Goal: Communication & Community: Answer question/provide support

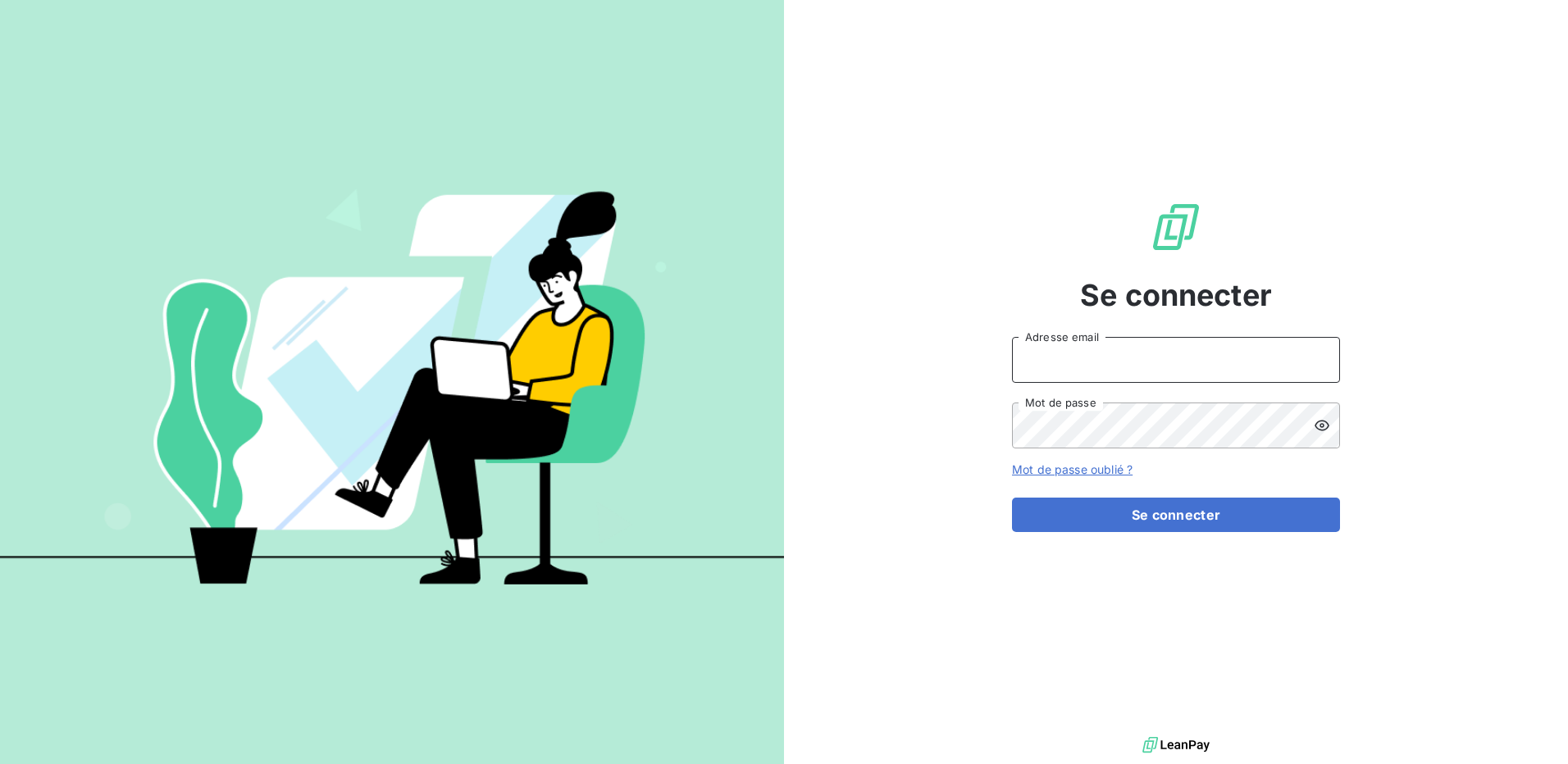
click at [1067, 356] on input "Adresse email" at bounding box center [1176, 360] width 328 height 46
type input "[PERSON_NAME][EMAIL_ADDRESS][DOMAIN_NAME]"
click at [1012, 498] on button "Se connecter" at bounding box center [1176, 515] width 328 height 34
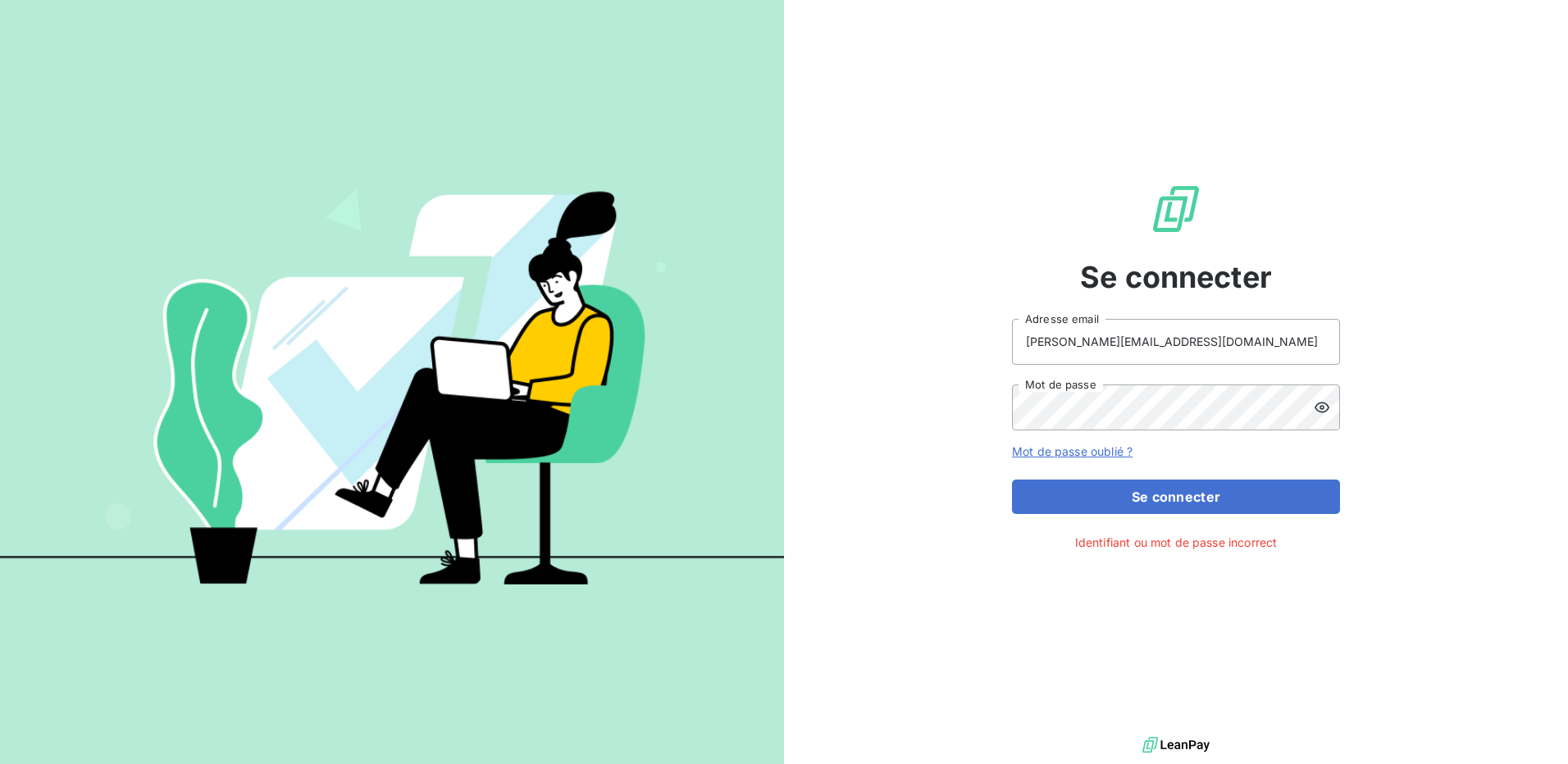
click at [1324, 407] on icon at bounding box center [1321, 407] width 16 height 16
click at [1012, 480] on button "Se connecter" at bounding box center [1176, 497] width 328 height 34
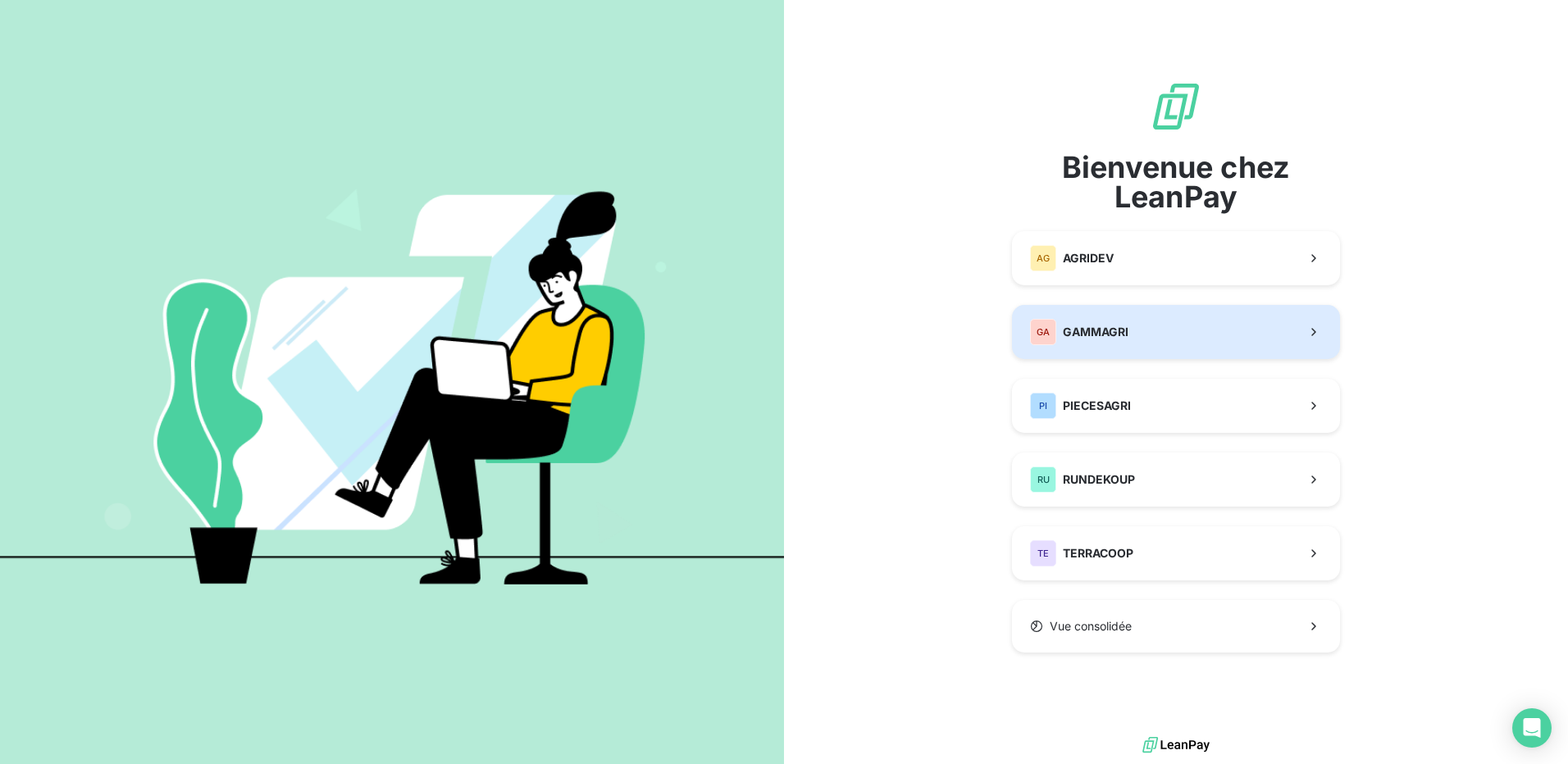
click at [1125, 327] on span "GAMMAGRI" at bounding box center [1095, 332] width 66 height 16
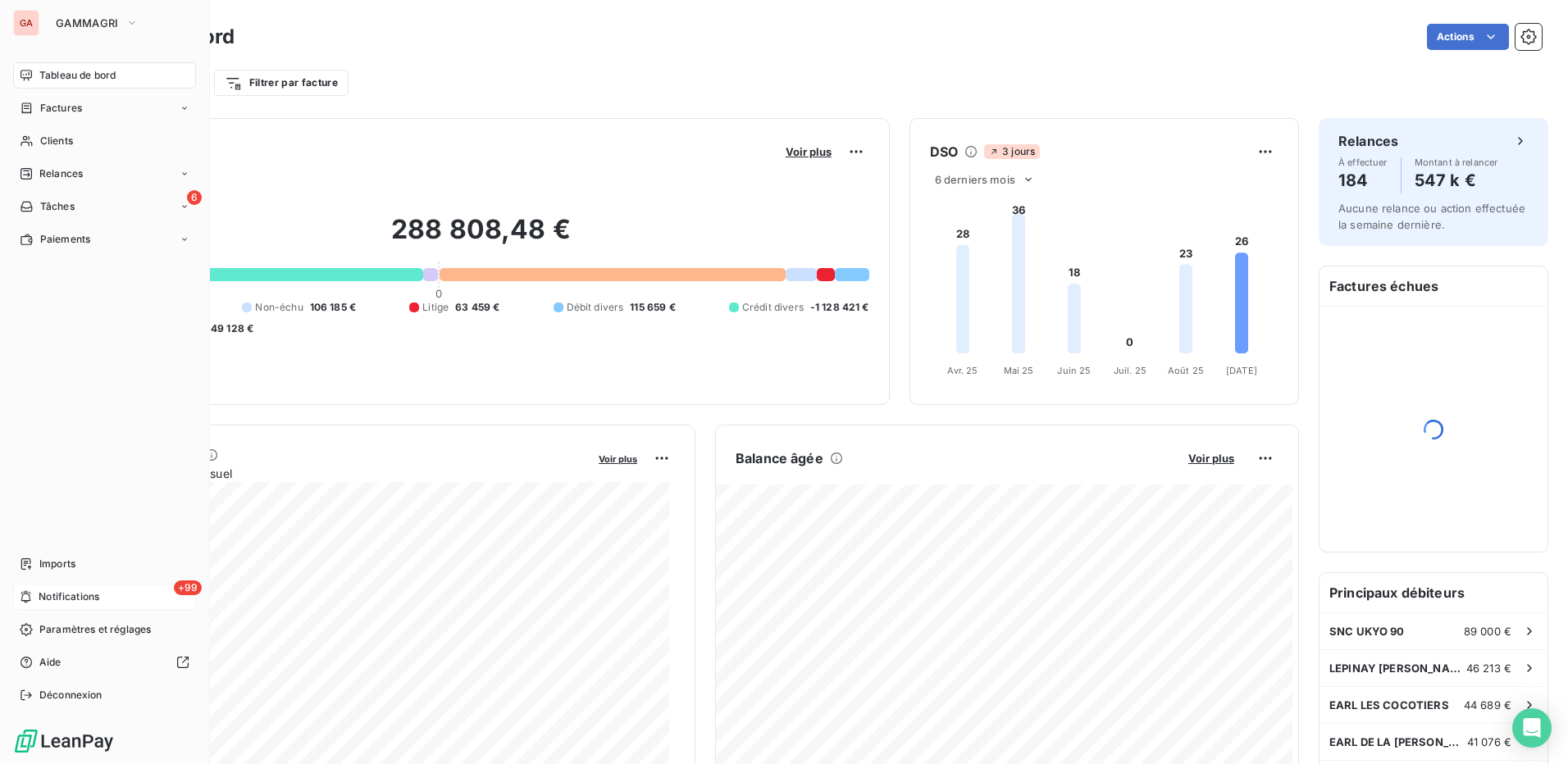
click at [38, 595] on span "Notifications" at bounding box center [68, 596] width 61 height 14
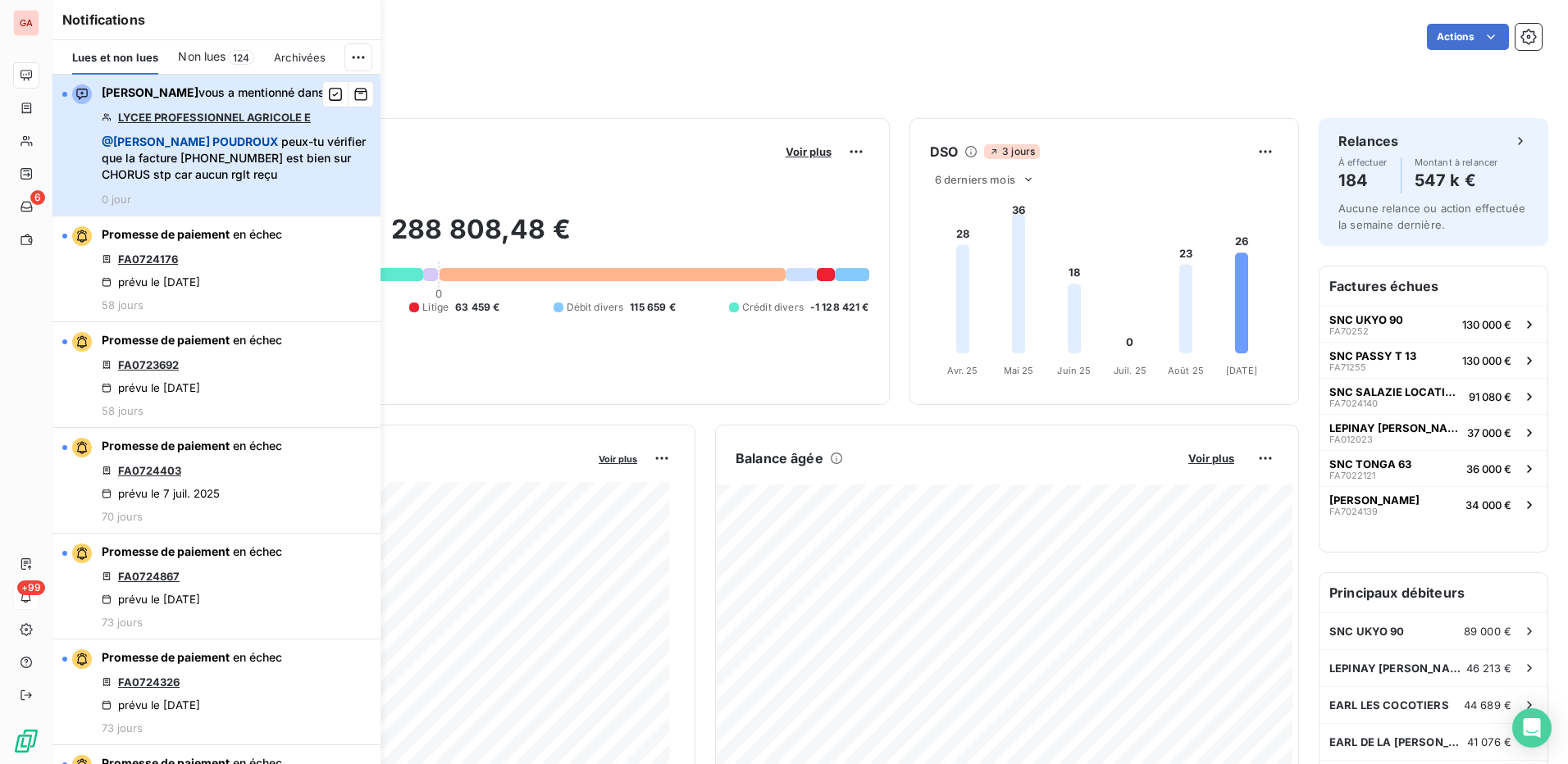
click at [243, 162] on span "@ [PERSON_NAME] peux-tu vérifier que la facture [PHONE_NUMBER] est bien sur CHO…" at bounding box center [235, 159] width 269 height 49
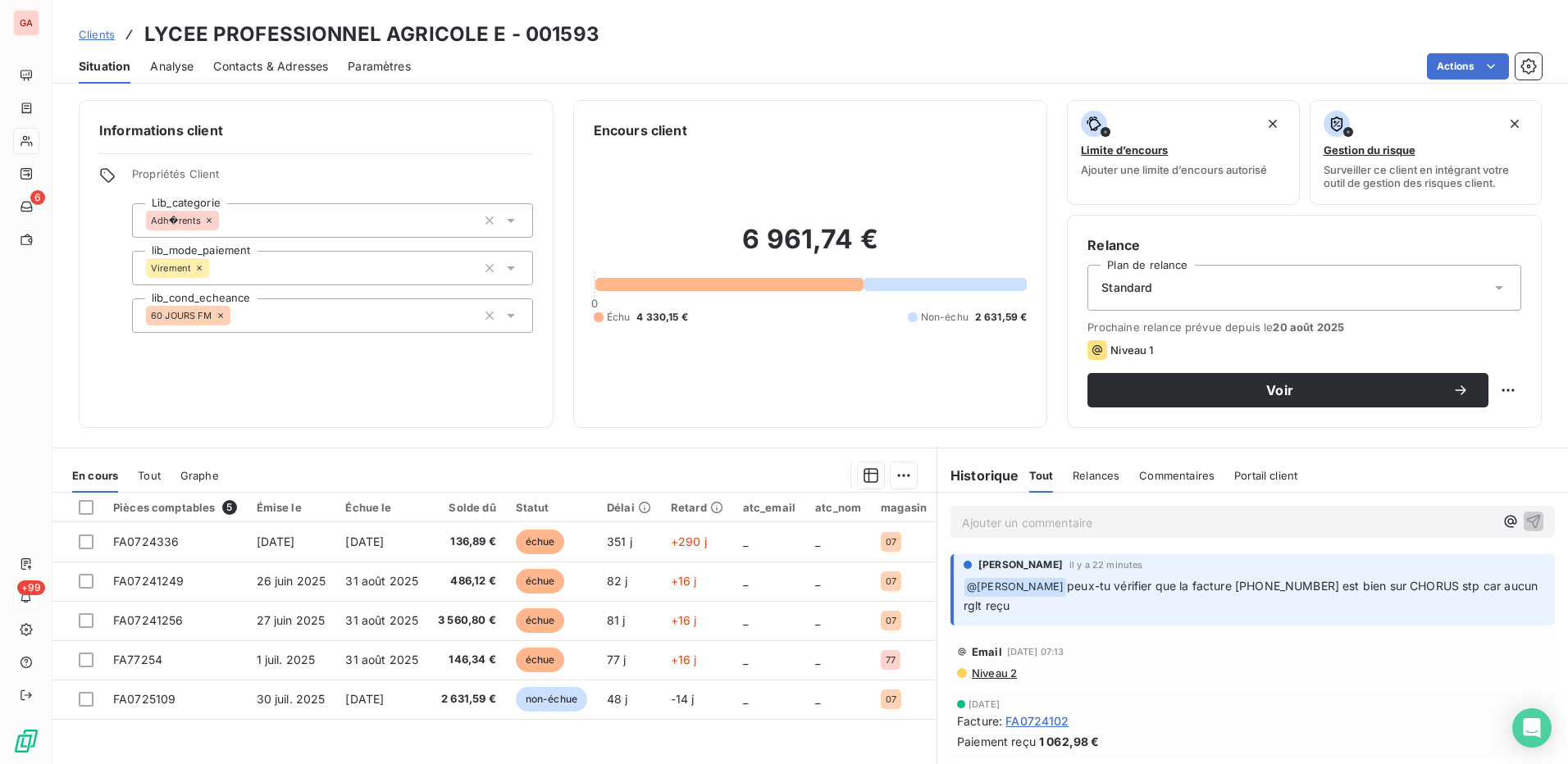
click at [1107, 527] on p "Ajouter un commentaire ﻿" at bounding box center [1228, 523] width 532 height 20
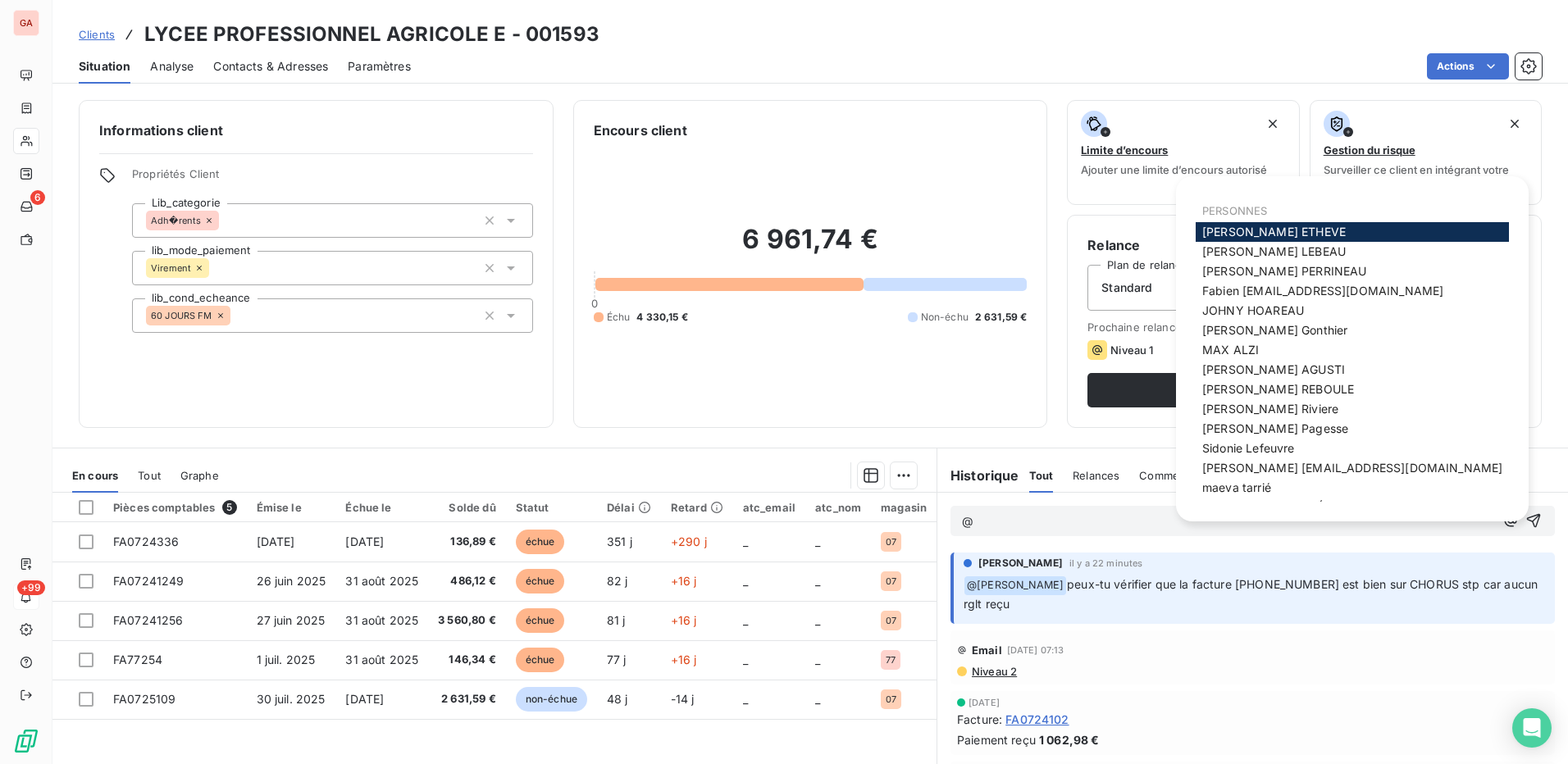
click at [1295, 233] on div "[PERSON_NAME]" at bounding box center [1351, 232] width 313 height 20
click at [1261, 229] on span "[PERSON_NAME]" at bounding box center [1274, 231] width 143 height 14
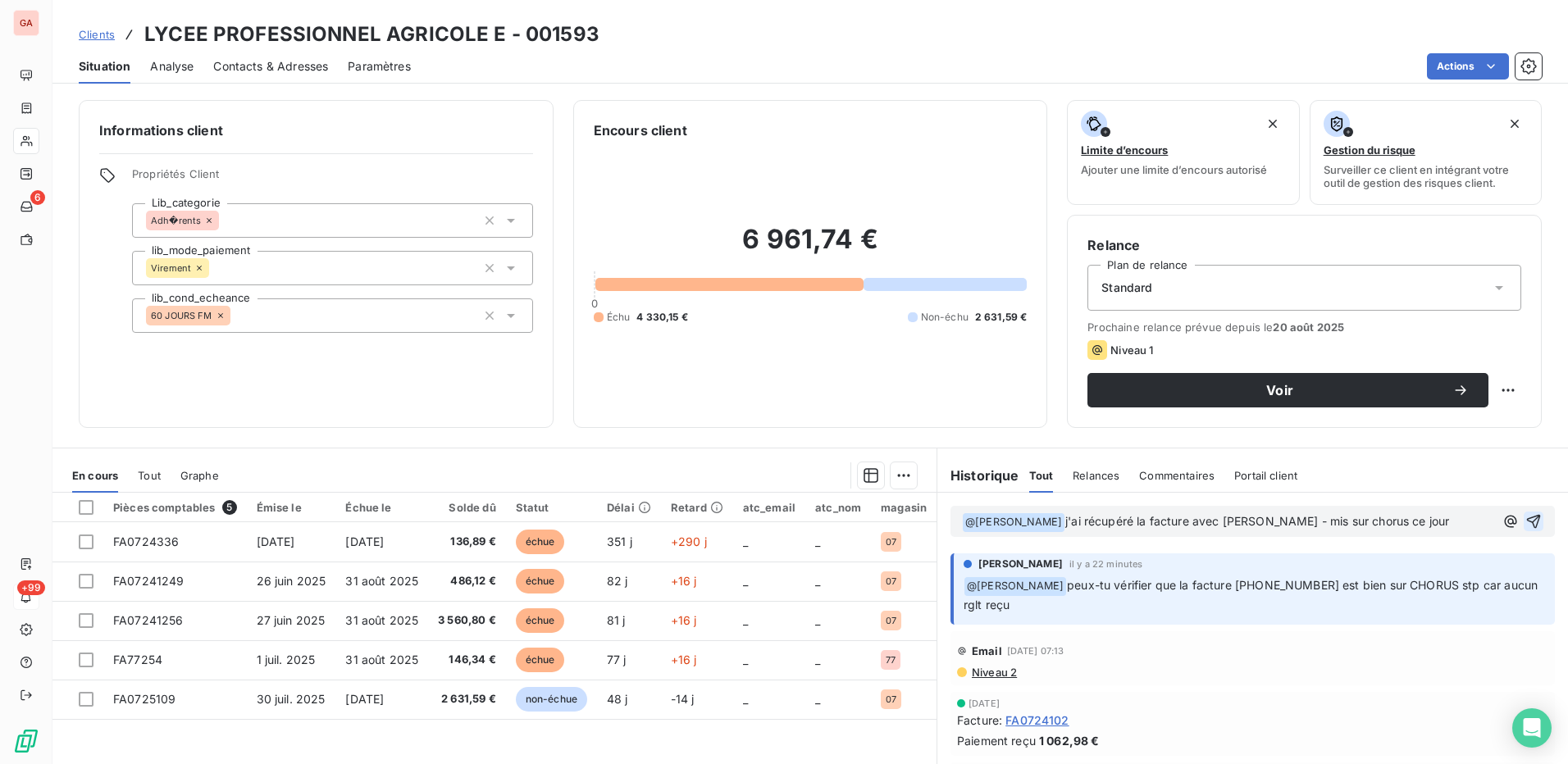
click at [1526, 519] on icon "button" at bounding box center [1533, 522] width 14 height 14
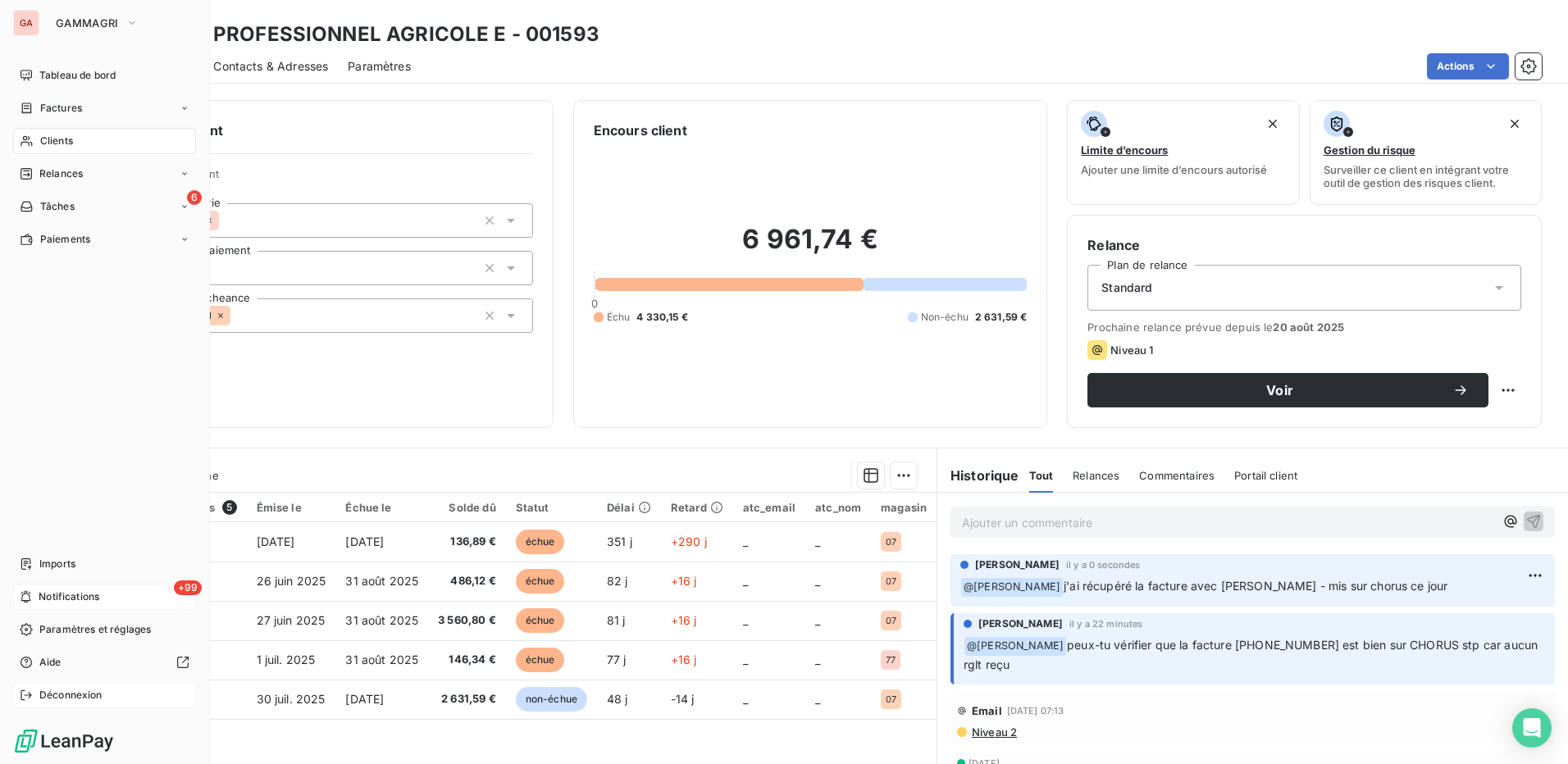
click at [49, 697] on span "Déconnexion" at bounding box center [71, 695] width 63 height 14
